Goal: Information Seeking & Learning: Learn about a topic

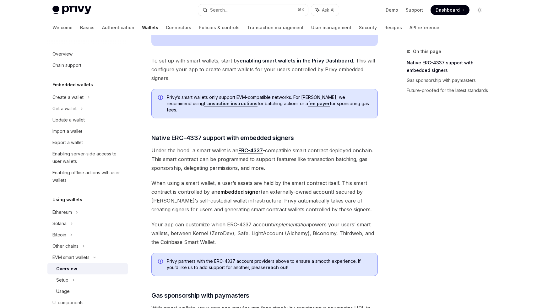
scroll to position [286, 0]
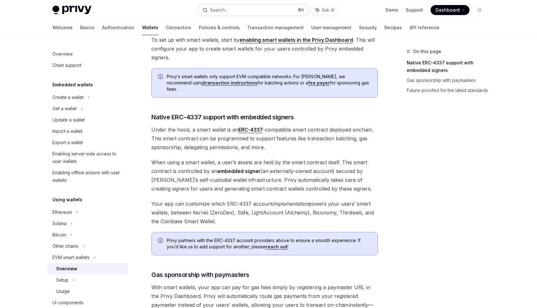
click at [258, 13] on button "Search... ⌘ K" at bounding box center [253, 9] width 110 height 11
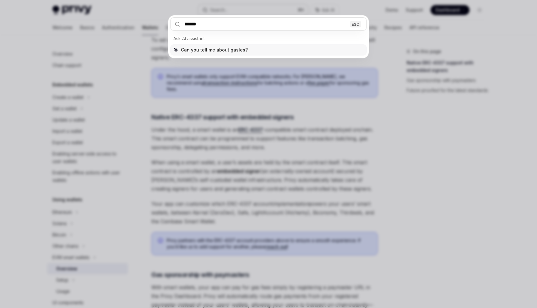
type input "*******"
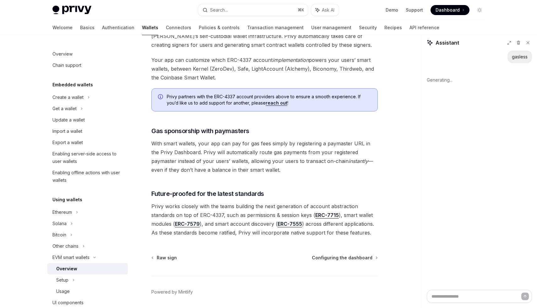
scroll to position [446, 0]
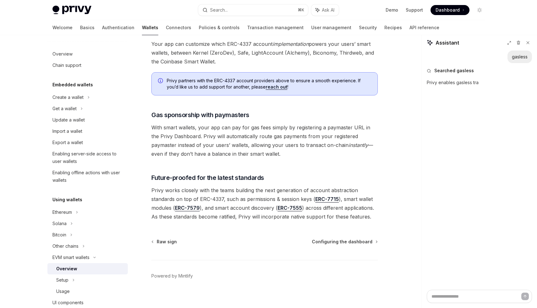
type textarea "*"
click at [258, 133] on span "With smart wallets, your app can pay for gas fees simply by registering a payma…" at bounding box center [264, 140] width 227 height 35
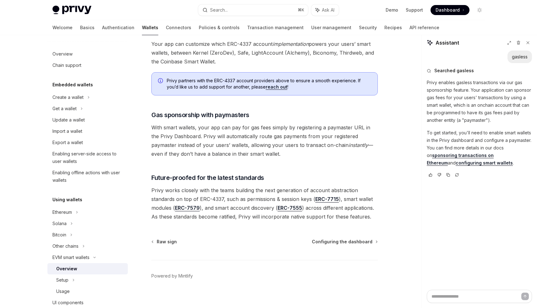
click at [456, 143] on p "To get started, you'll need to enable smart wallets in the Privy dashboard and …" at bounding box center [479, 148] width 105 height 38
click at [445, 155] on link "sponsoring transactions on Ethereum" at bounding box center [460, 159] width 67 height 13
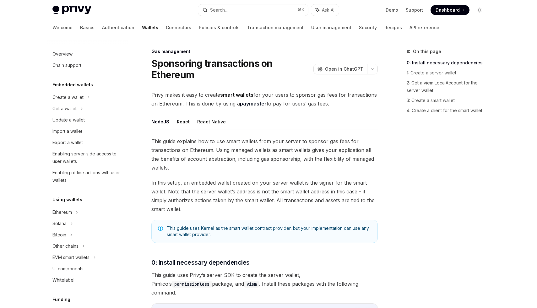
scroll to position [235, 0]
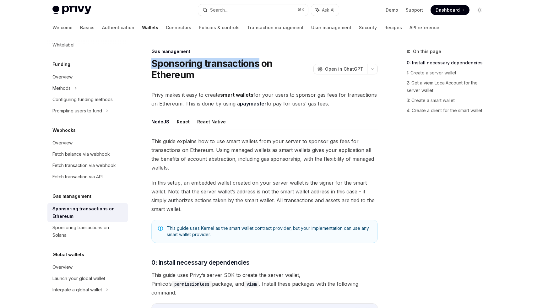
drag, startPoint x: 154, startPoint y: 64, endPoint x: 259, endPoint y: 62, distance: 105.6
click at [259, 62] on h1 "Sponsoring transactions on Ethereum" at bounding box center [231, 69] width 160 height 23
copy h1 "Sponsoring transactions"
